Goal: Task Accomplishment & Management: Manage account settings

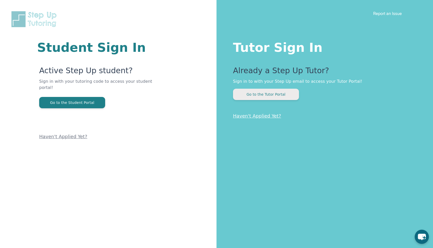
click at [263, 98] on button "Go to the Tutor Portal" at bounding box center [266, 94] width 66 height 11
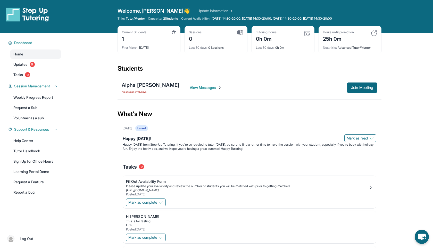
click at [197, 9] on link "Update Information" at bounding box center [215, 10] width 36 height 5
